Goal: Transaction & Acquisition: Purchase product/service

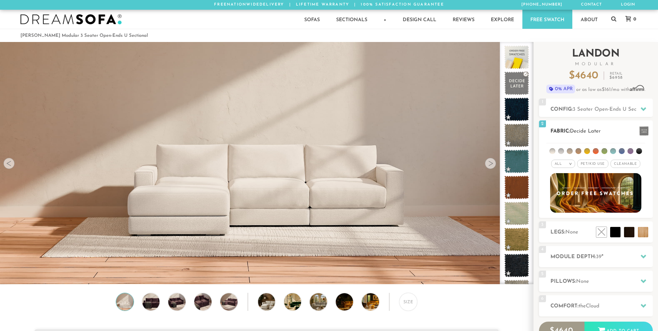
click at [558, 149] on li at bounding box center [561, 151] width 6 height 6
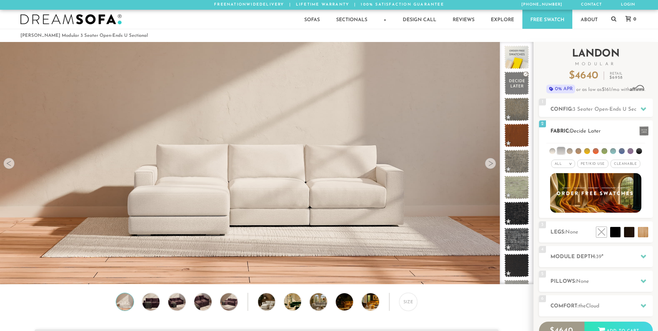
click at [547, 150] on ul at bounding box center [595, 149] width 99 height 13
click at [549, 150] on ul at bounding box center [595, 149] width 99 height 13
click at [588, 167] on span "Pet/Kid Use x" at bounding box center [592, 163] width 31 height 8
click at [553, 152] on li at bounding box center [552, 151] width 6 height 6
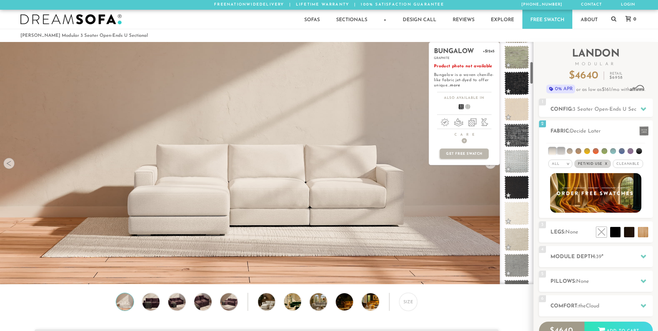
scroll to position [250, 0]
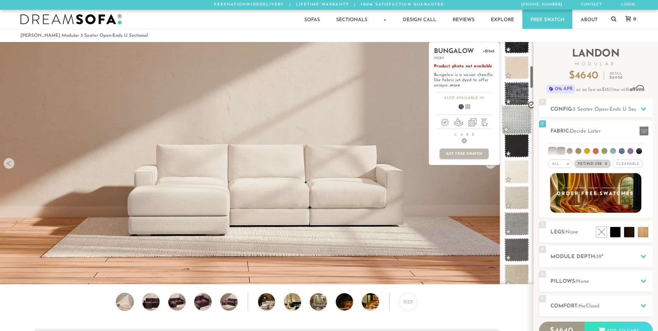
click at [518, 124] on span at bounding box center [516, 119] width 31 height 29
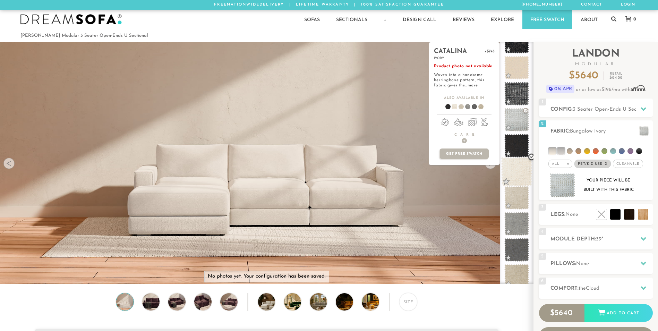
click at [520, 169] on span at bounding box center [516, 171] width 31 height 29
click at [515, 203] on span at bounding box center [516, 197] width 31 height 29
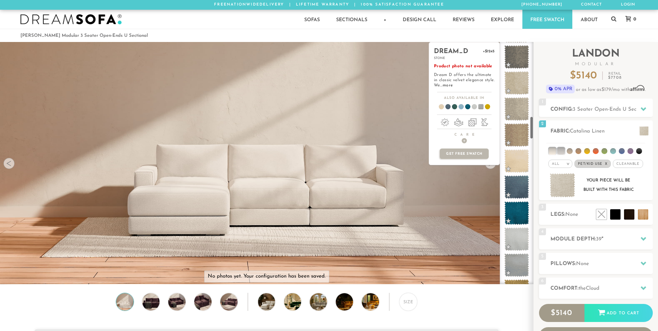
scroll to position [778, 0]
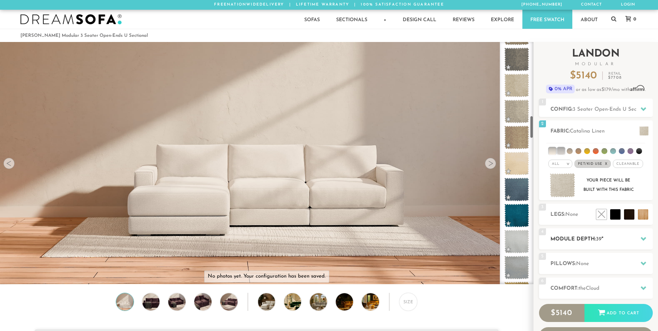
click at [622, 242] on h2 "Module Depth: 39 "" at bounding box center [601, 239] width 102 height 8
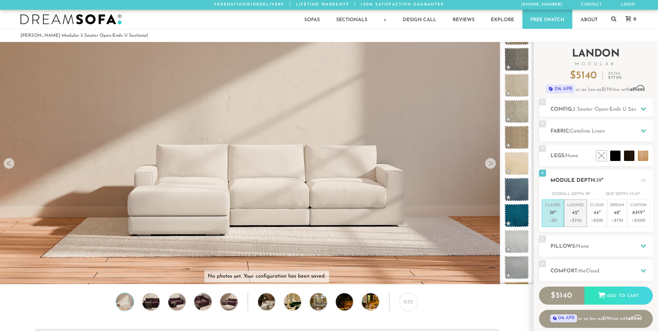
click at [574, 210] on span "42" at bounding box center [575, 213] width 6 height 6
click at [586, 245] on span "None" at bounding box center [582, 246] width 13 height 5
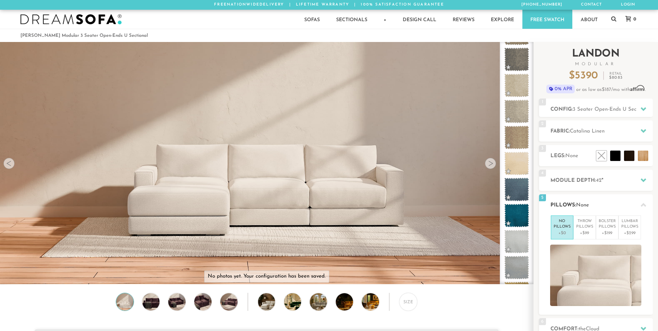
click at [627, 201] on h2 "Pillows: None" at bounding box center [601, 205] width 102 height 8
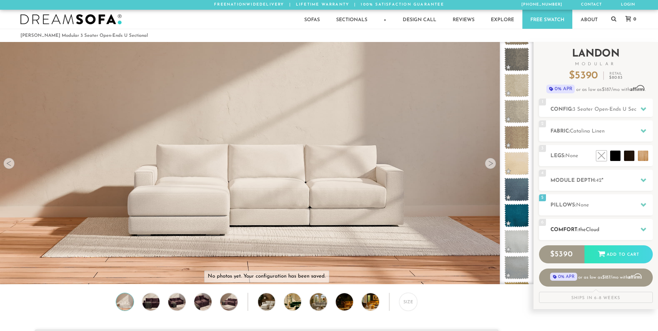
click at [607, 226] on h2 "Comfort: the Cloud" at bounding box center [601, 230] width 102 height 8
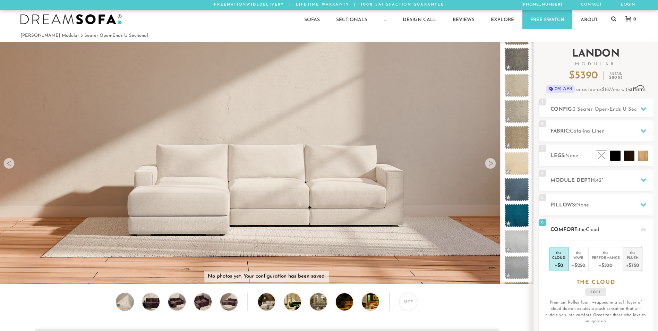
click at [633, 266] on div "+$750" at bounding box center [632, 265] width 13 height 10
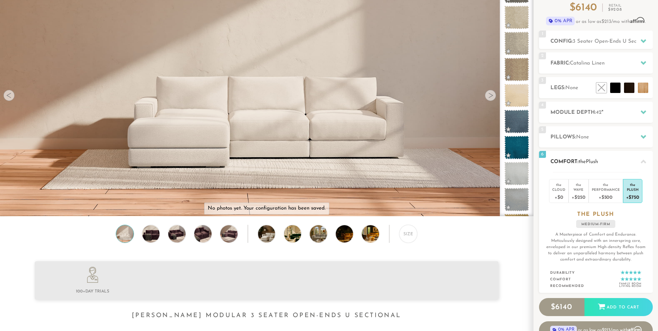
scroll to position [69, 0]
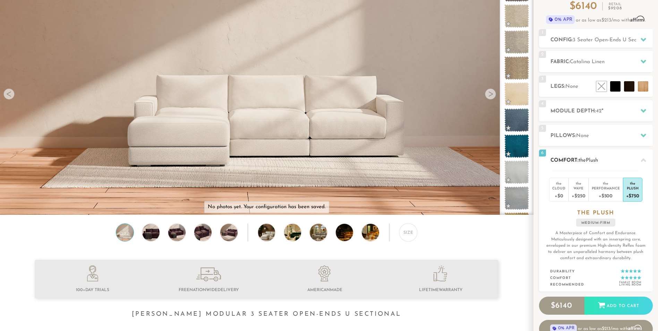
click at [650, 161] on h2 "Comfort: the Plush" at bounding box center [601, 160] width 102 height 8
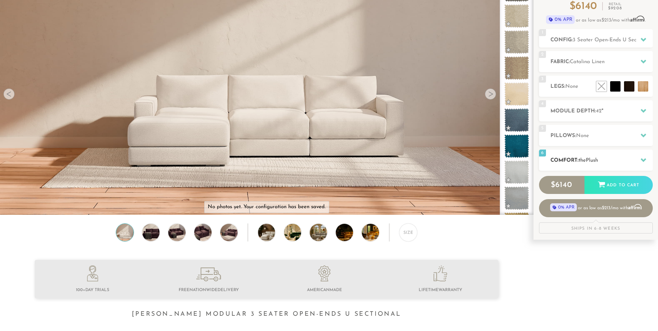
scroll to position [0, 0]
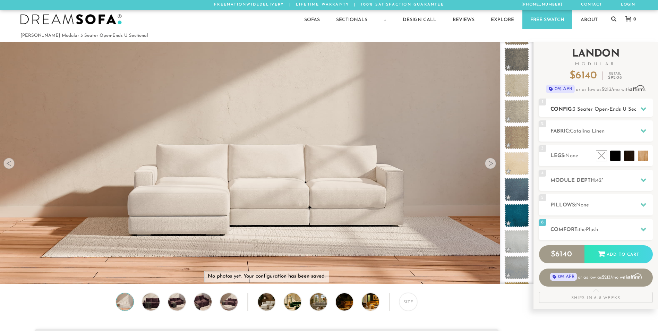
click at [604, 111] on span "3 Seater Open-Ends U Sectional" at bounding box center [610, 109] width 77 height 5
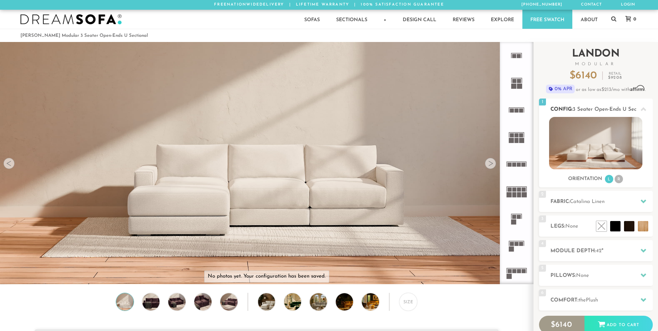
click at [604, 111] on span "3 Seater Open-Ends U Sectional" at bounding box center [610, 109] width 77 height 5
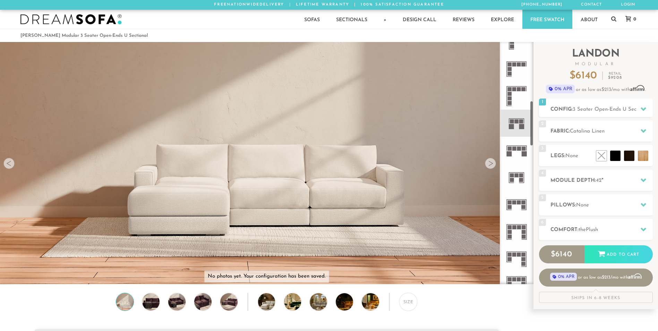
scroll to position [313, 0]
click at [505, 122] on icon at bounding box center [516, 122] width 27 height 27
click at [512, 173] on icon at bounding box center [516, 177] width 27 height 27
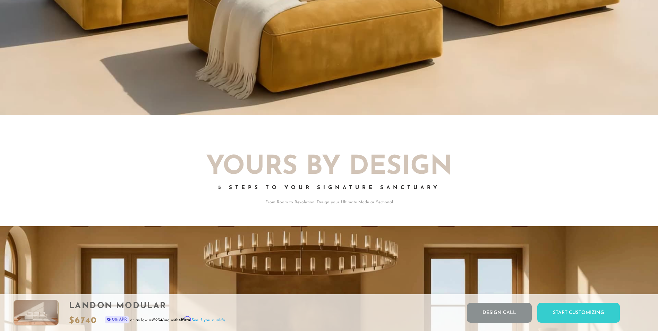
scroll to position [860, 0]
